Goal: Task Accomplishment & Management: Use online tool/utility

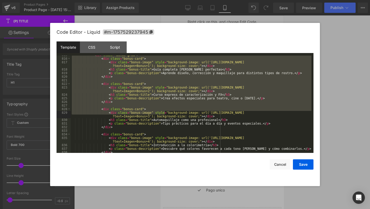
scroll to position [2983, 0]
drag, startPoint x: 78, startPoint y: 84, endPoint x: 164, endPoint y: 113, distance: 90.5
click at [164, 113] on div "< div class = "bonus-grid" > < div class = "bonus-card" > < div class = "bonus-…" at bounding box center [191, 105] width 241 height 104
click at [120, 94] on div "< div class = "bonus-grid" > < div class = "bonus-card" > < div class = "bonus-…" at bounding box center [191, 105] width 241 height 104
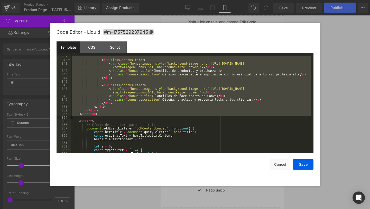
scroll to position [3078, 0]
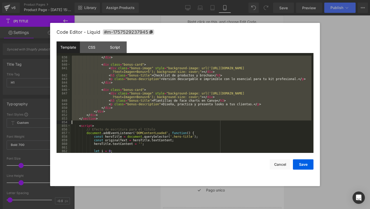
drag, startPoint x: 79, startPoint y: 79, endPoint x: 150, endPoint y: 122, distance: 82.5
click at [150, 122] on div "</ div > < div class = "bonus-card" > < div class = "bonus-image" style = "back…" at bounding box center [191, 108] width 241 height 104
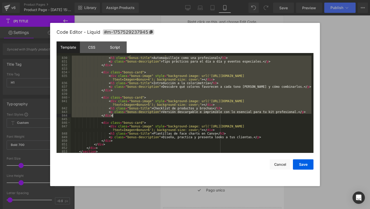
scroll to position [3449, 0]
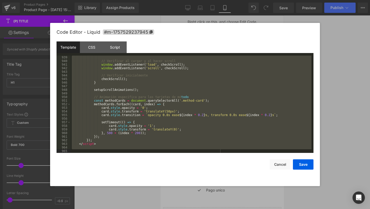
drag, startPoint x: 78, startPoint y: 67, endPoint x: 172, endPoint y: 165, distance: 135.3
click at [172, 165] on div "Code Editor - Liquid #m-1757529237945 Template CSS Script Data 939 940 941 942 …" at bounding box center [185, 104] width 257 height 163
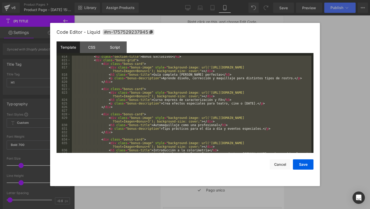
scroll to position [2958, 0]
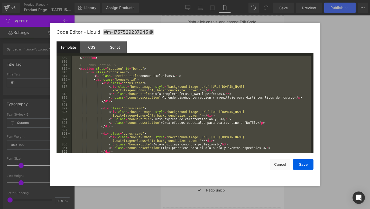
click at [80, 69] on div "</ div > </ section > <!-- Bonus Section --> < section class = "section" id = "…" at bounding box center [191, 104] width 241 height 104
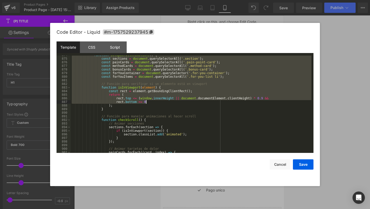
scroll to position [3217, 0]
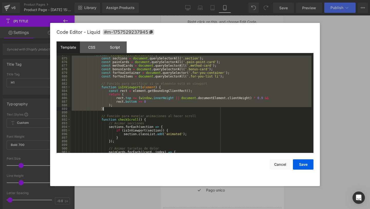
drag, startPoint x: 77, startPoint y: 68, endPoint x: 164, endPoint y: 110, distance: 95.7
click at [164, 110] on div "function setupScrollAnimations ( ) { const sections = document . querySelectorA…" at bounding box center [191, 105] width 241 height 104
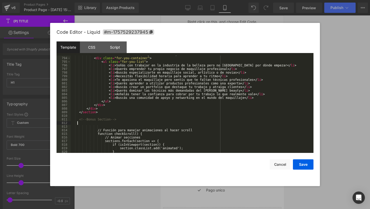
scroll to position [2904, 0]
click at [300, 166] on button "Save" at bounding box center [303, 164] width 21 height 10
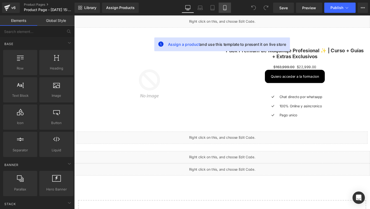
click at [226, 10] on icon at bounding box center [224, 7] width 5 height 5
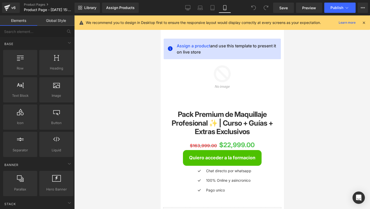
click at [365, 25] on icon at bounding box center [364, 22] width 5 height 5
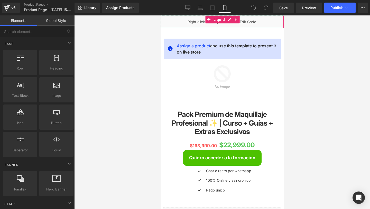
click at [194, 25] on div "Liquid" at bounding box center [221, 21] width 123 height 13
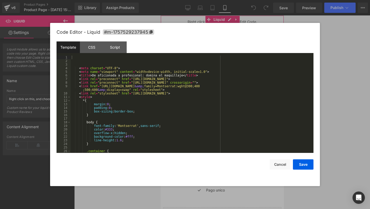
click at [183, 0] on div "You are previewing how the will restyle your page. You can not edit Elements in…" at bounding box center [185, 0] width 370 height 0
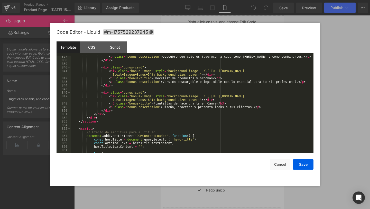
scroll to position [3075, 0]
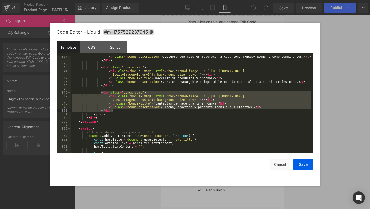
drag, startPoint x: 101, startPoint y: 93, endPoint x: 119, endPoint y: 111, distance: 25.8
click at [119, 111] on div "< p class = "bonus-description" > Descubre qué colores favorecen a cada tono de…" at bounding box center [191, 107] width 241 height 104
click at [119, 112] on div "< p class = "bonus-description" > Descubre qué colores favorecen a cada tono de…" at bounding box center [191, 107] width 241 height 104
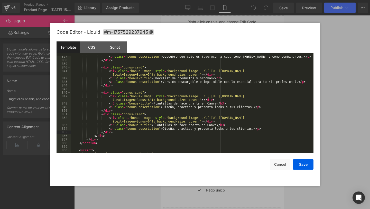
click at [307, 170] on div "Code Editor - Liquid #m-1757529237945 Template CSS Script Data 837 838 839 840 …" at bounding box center [185, 104] width 257 height 163
click at [306, 166] on button "Save" at bounding box center [303, 164] width 21 height 10
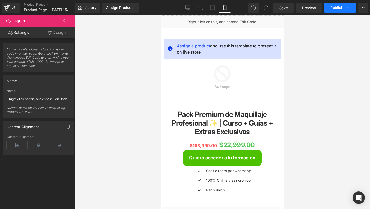
click at [337, 4] on button "Publish" at bounding box center [339, 8] width 31 height 10
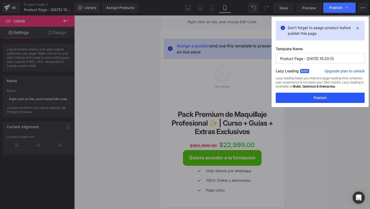
click at [291, 95] on button "Publish" at bounding box center [320, 98] width 89 height 10
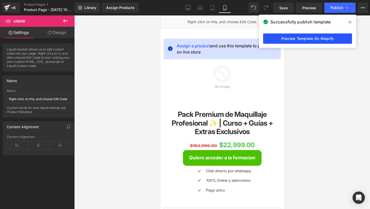
click at [289, 38] on link "Preview Template On Shopify" at bounding box center [307, 38] width 89 height 10
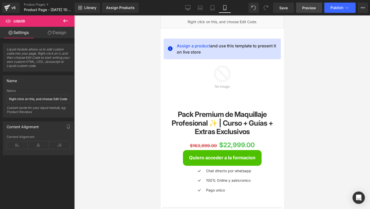
click at [302, 8] on link "Preview" at bounding box center [309, 8] width 26 height 10
click at [306, 8] on span "Preview" at bounding box center [309, 7] width 14 height 5
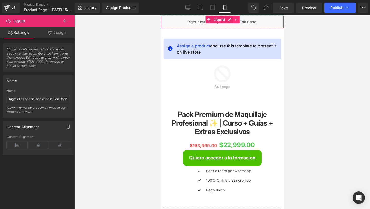
click at [236, 18] on icon at bounding box center [236, 20] width 4 height 4
click at [236, 19] on link at bounding box center [232, 20] width 7 height 8
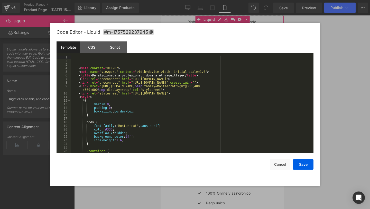
click at [175, 0] on div "You are previewing how the will restyle your page. You can not edit Elements in…" at bounding box center [185, 0] width 370 height 0
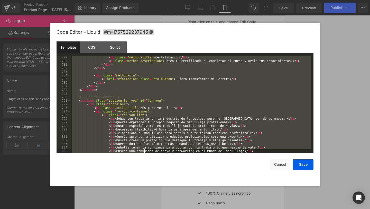
scroll to position [3470, 0]
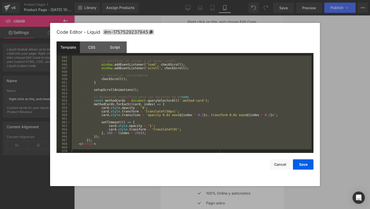
drag, startPoint x: 79, startPoint y: 57, endPoint x: 98, endPoint y: 122, distance: 68.4
click at [98, 122] on div "// Verificar al cargar y al hacer scroll window . addEventListener ( 'load' , c…" at bounding box center [191, 108] width 241 height 104
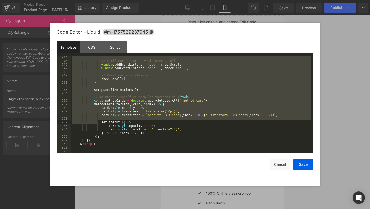
click at [84, 62] on div "// Verificar al cargar y al hacer scroll window . addEventListener ( 'load' , c…" at bounding box center [191, 108] width 241 height 104
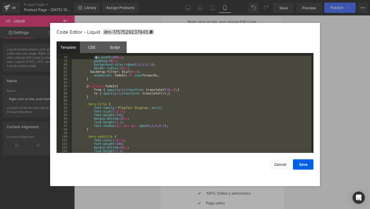
scroll to position [0, 0]
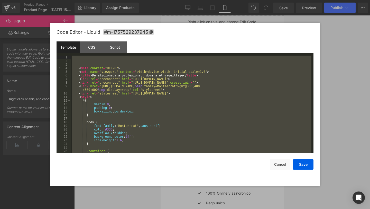
drag, startPoint x: 98, startPoint y: 148, endPoint x: 50, endPoint y: 53, distance: 106.0
click at [50, 53] on div "Code Editor - Liquid #m-1757529237945 Template CSS Script Data 1 2 3 4 5 6 7 8 …" at bounding box center [185, 104] width 270 height 163
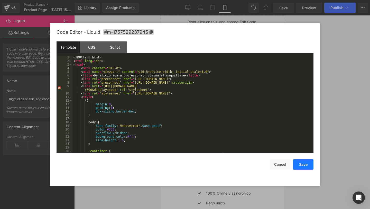
click at [307, 161] on button "Save" at bounding box center [303, 164] width 21 height 10
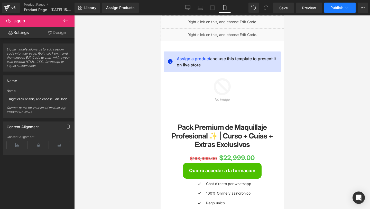
click at [330, 10] on button "Publish" at bounding box center [339, 8] width 31 height 10
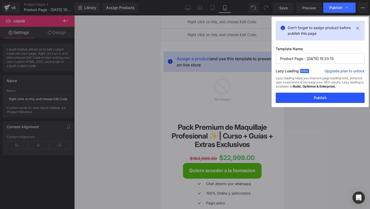
click at [301, 95] on button "Publish" at bounding box center [320, 98] width 89 height 10
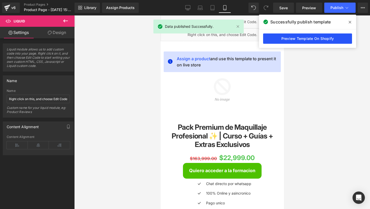
click at [291, 38] on link "Preview Template On Shopify" at bounding box center [307, 38] width 89 height 10
